Goal: Navigation & Orientation: Find specific page/section

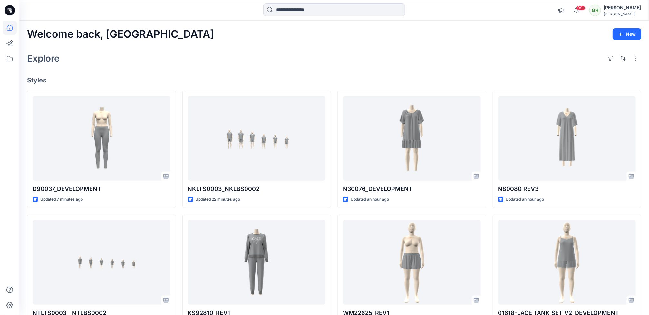
click at [361, 48] on div "Welcome back, Gayan New Explore Styles D90037_DEVELOPMENT Updated 7 minutes ago…" at bounding box center [333, 254] width 629 height 467
click at [206, 61] on div "Explore" at bounding box center [334, 58] width 614 height 15
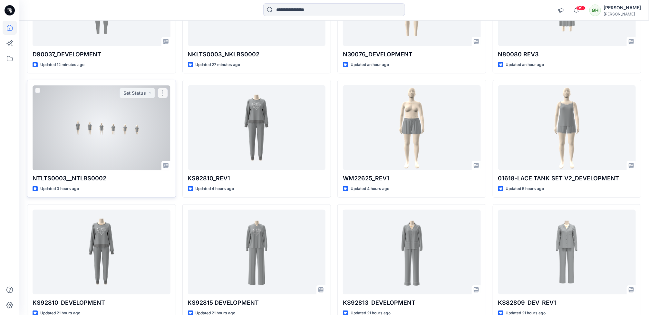
scroll to position [145, 0]
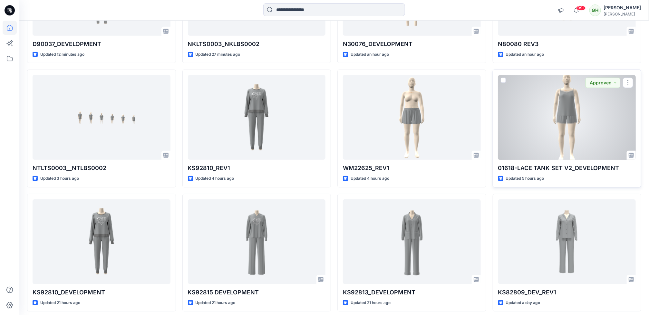
click at [581, 140] on div at bounding box center [567, 117] width 138 height 85
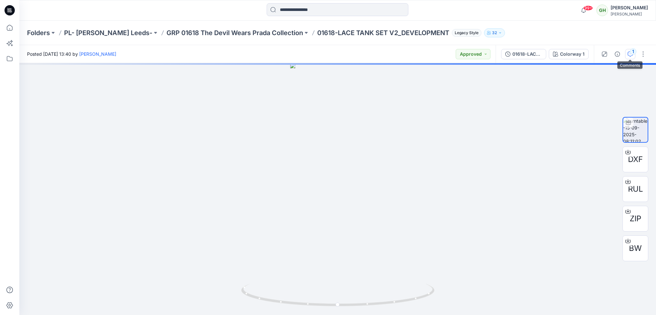
click at [633, 54] on div "1" at bounding box center [633, 51] width 6 height 6
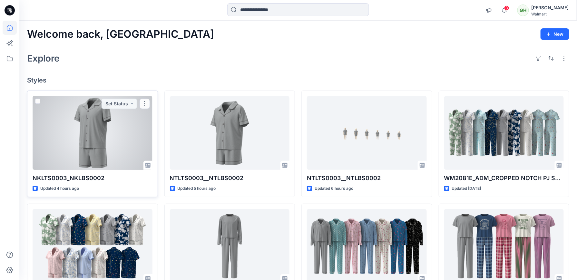
click at [66, 149] on div at bounding box center [93, 133] width 120 height 74
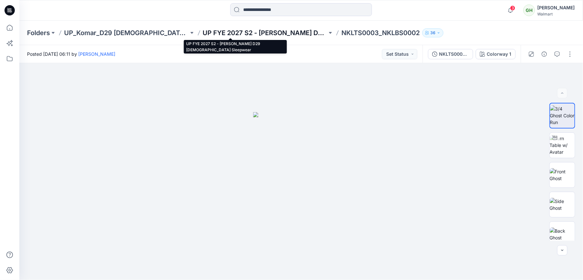
click at [251, 28] on p "UP FYE 2027 S2 - Komar D29 Ladies Sleepwear" at bounding box center [265, 32] width 125 height 9
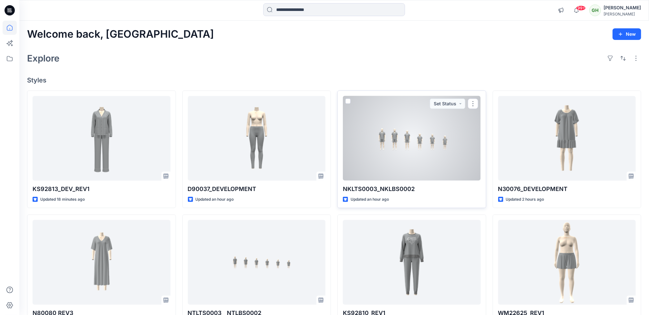
click at [376, 154] on div at bounding box center [412, 138] width 138 height 85
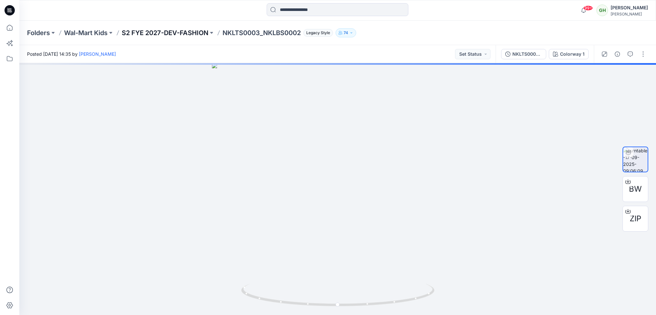
click at [191, 30] on p "S2 FYE 2027-DEV-FASHION" at bounding box center [165, 32] width 87 height 9
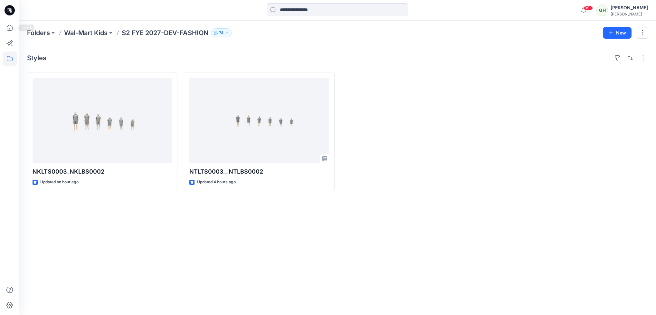
click at [10, 8] on icon at bounding box center [10, 10] width 10 height 10
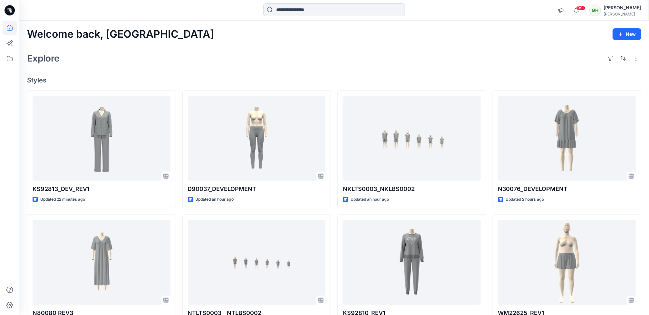
click at [201, 66] on div "Explore" at bounding box center [334, 58] width 614 height 15
